Goal: Book appointment/travel/reservation

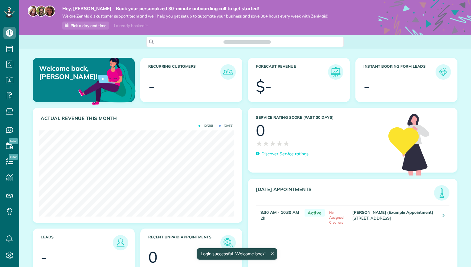
scroll to position [86, 194]
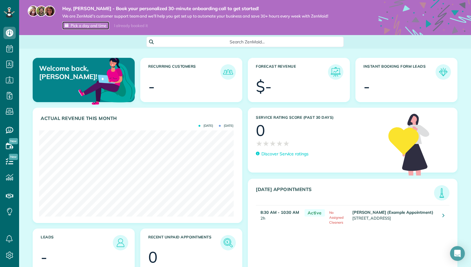
click at [86, 26] on span "Pick a day and time" at bounding box center [89, 25] width 36 height 5
click at [80, 29] on link "Pick a day and time" at bounding box center [85, 26] width 47 height 8
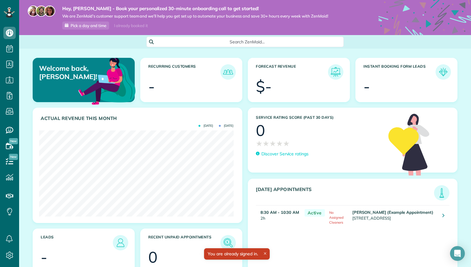
scroll to position [86, 194]
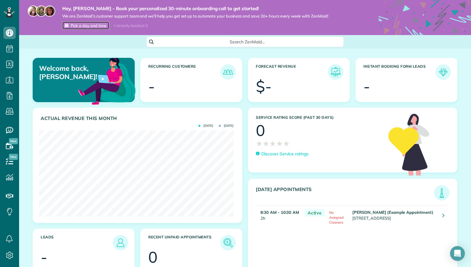
click at [87, 25] on span "Pick a day and time" at bounding box center [89, 25] width 36 height 5
click at [395, 217] on td "Sharon Tinberg (Example Appointment) 6375 West Charleston Boulevard Las Vegas N…" at bounding box center [394, 216] width 87 height 22
click at [329, 218] on span "No Assigned Cleaners" at bounding box center [336, 218] width 14 height 14
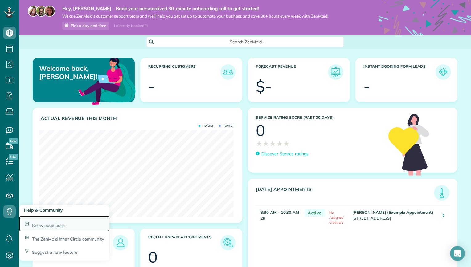
click at [70, 224] on link "Knowledge base" at bounding box center [64, 224] width 90 height 16
